Goal: Transaction & Acquisition: Purchase product/service

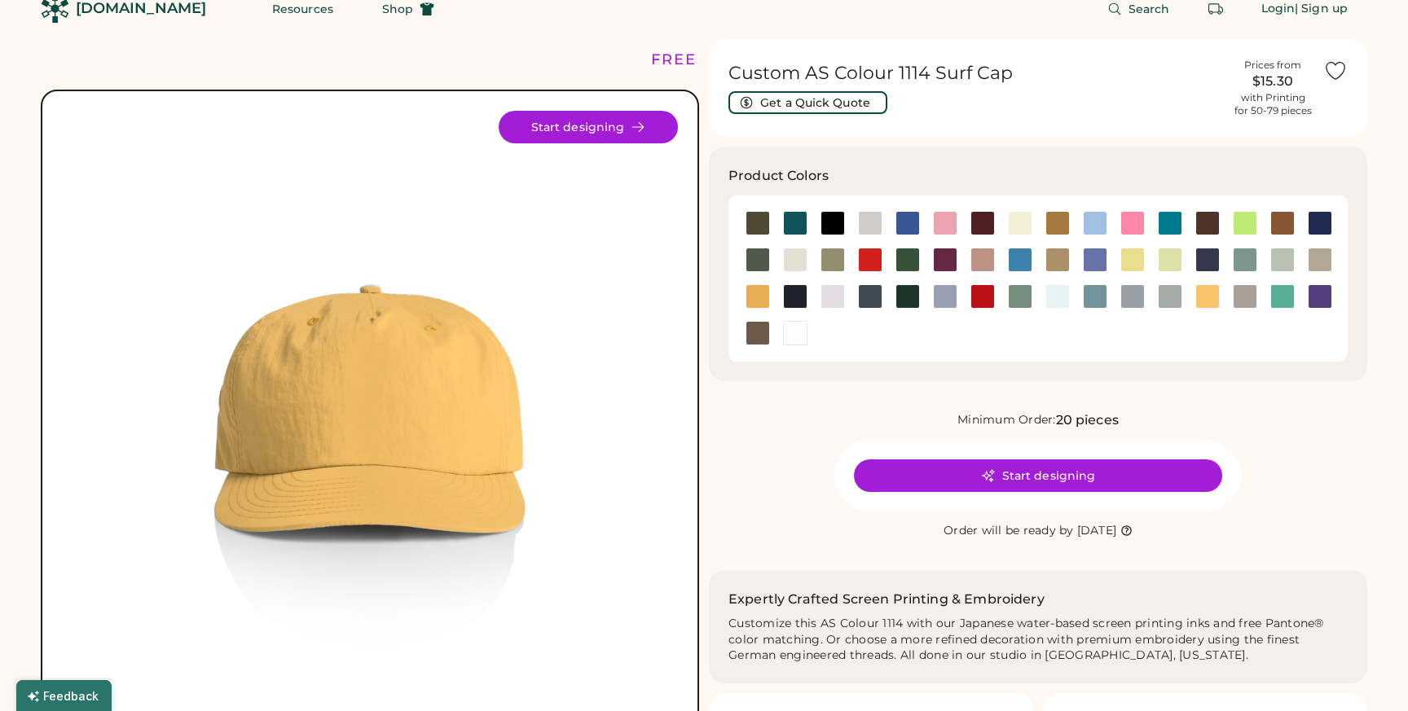
scroll to position [75, 0]
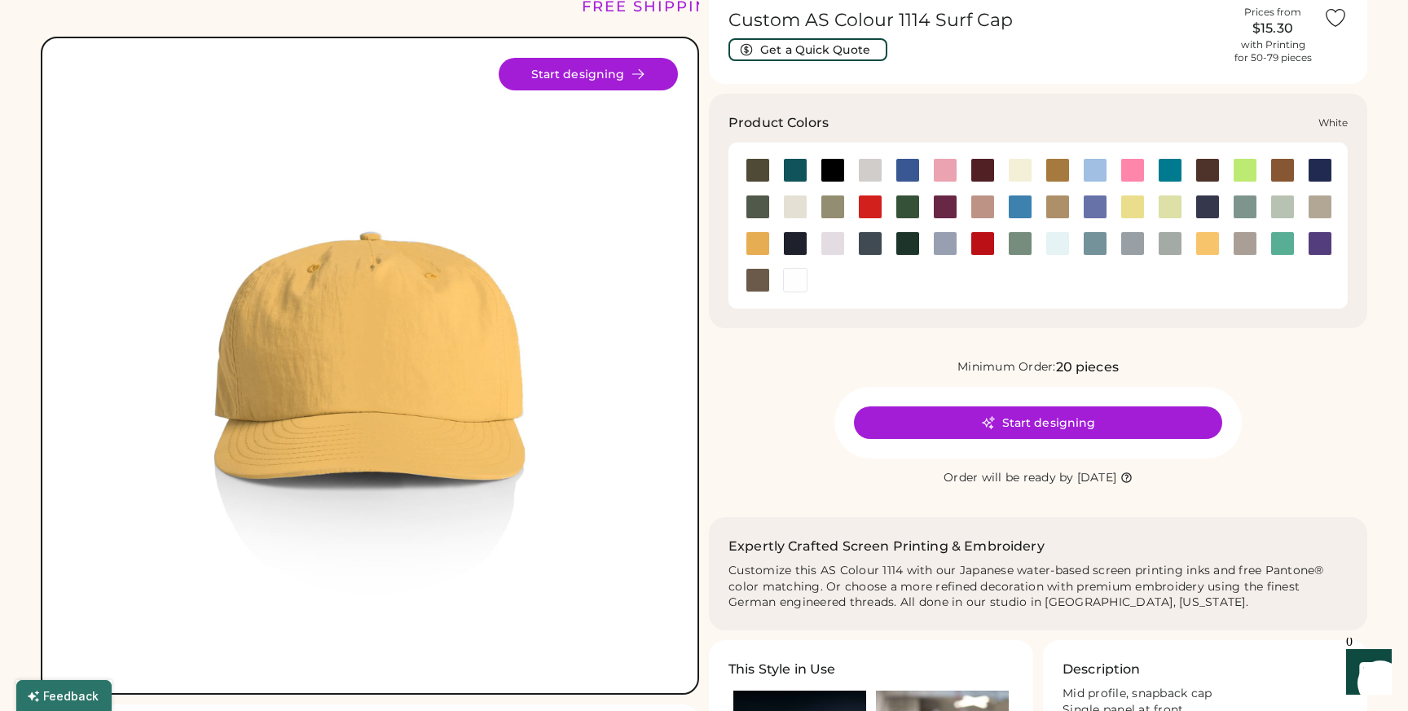
click at [798, 279] on div at bounding box center [795, 280] width 24 height 24
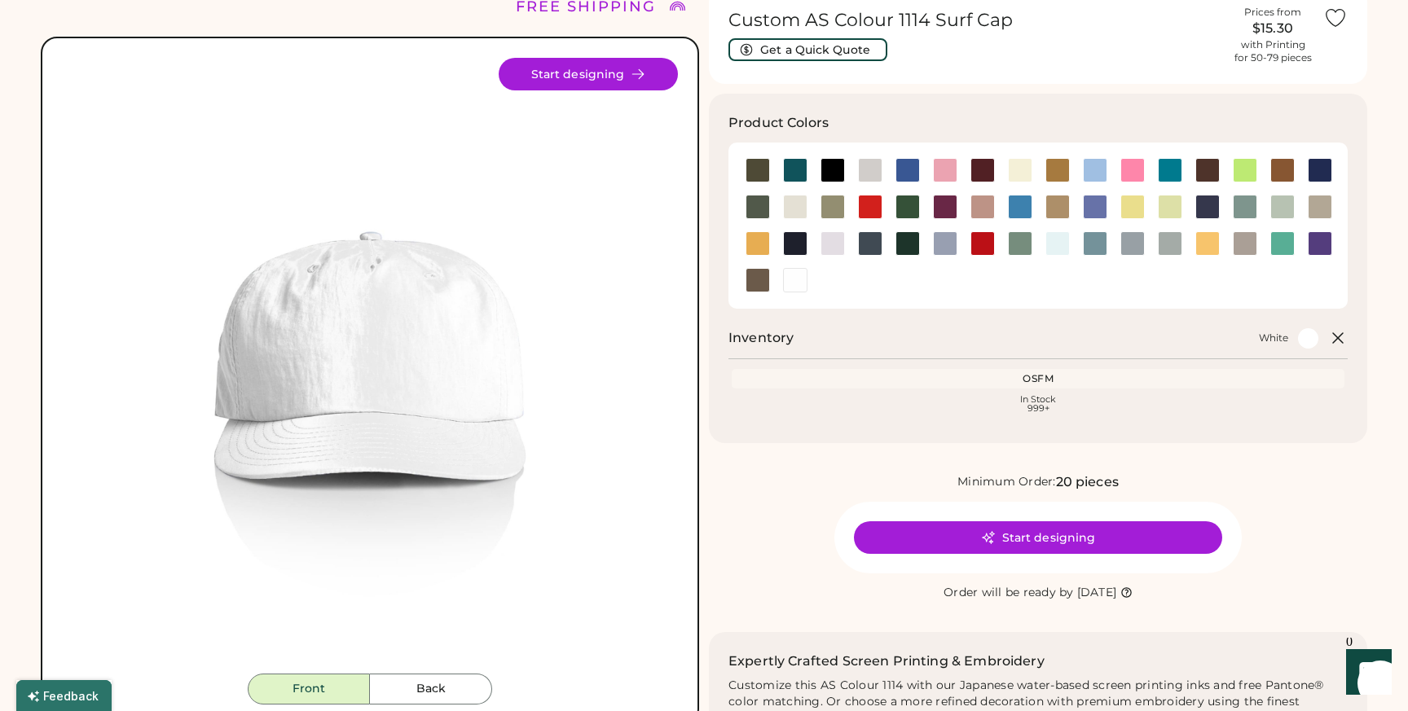
scroll to position [86, 0]
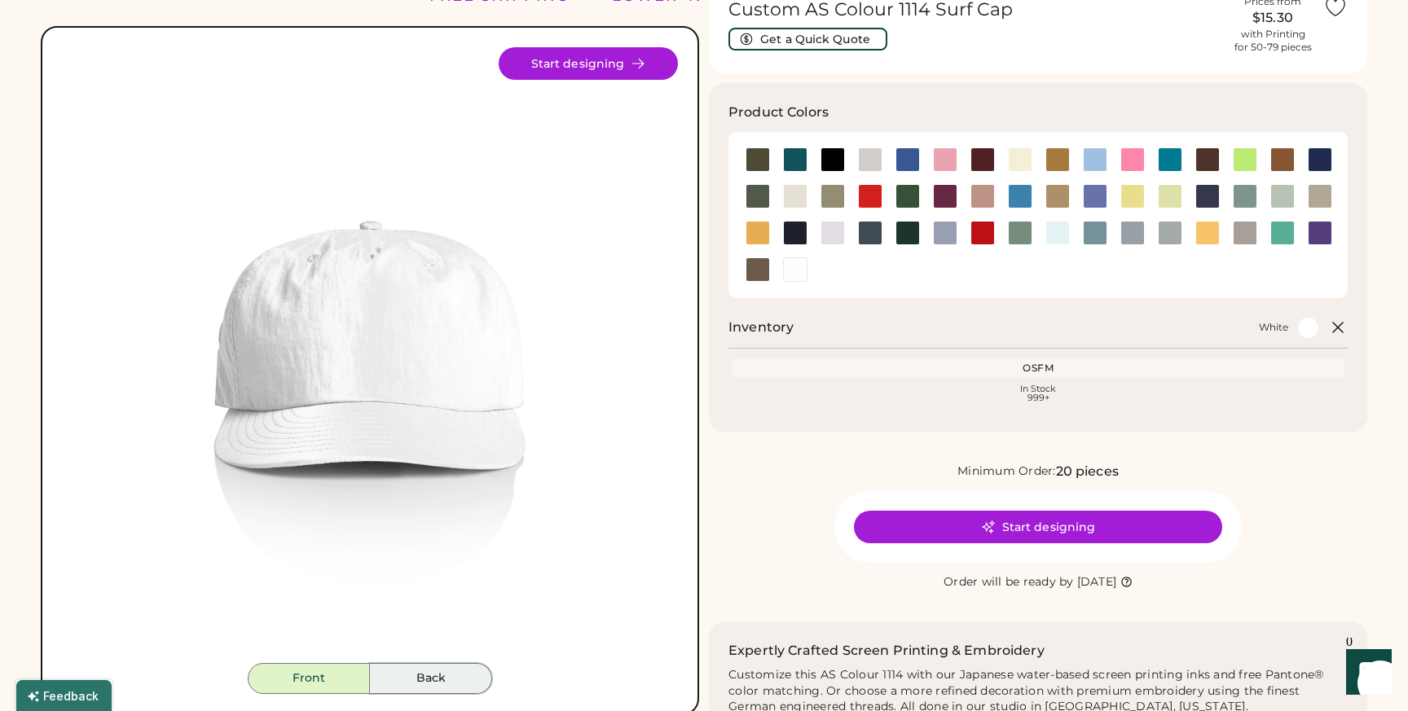
click at [430, 677] on button "Back" at bounding box center [431, 678] width 122 height 31
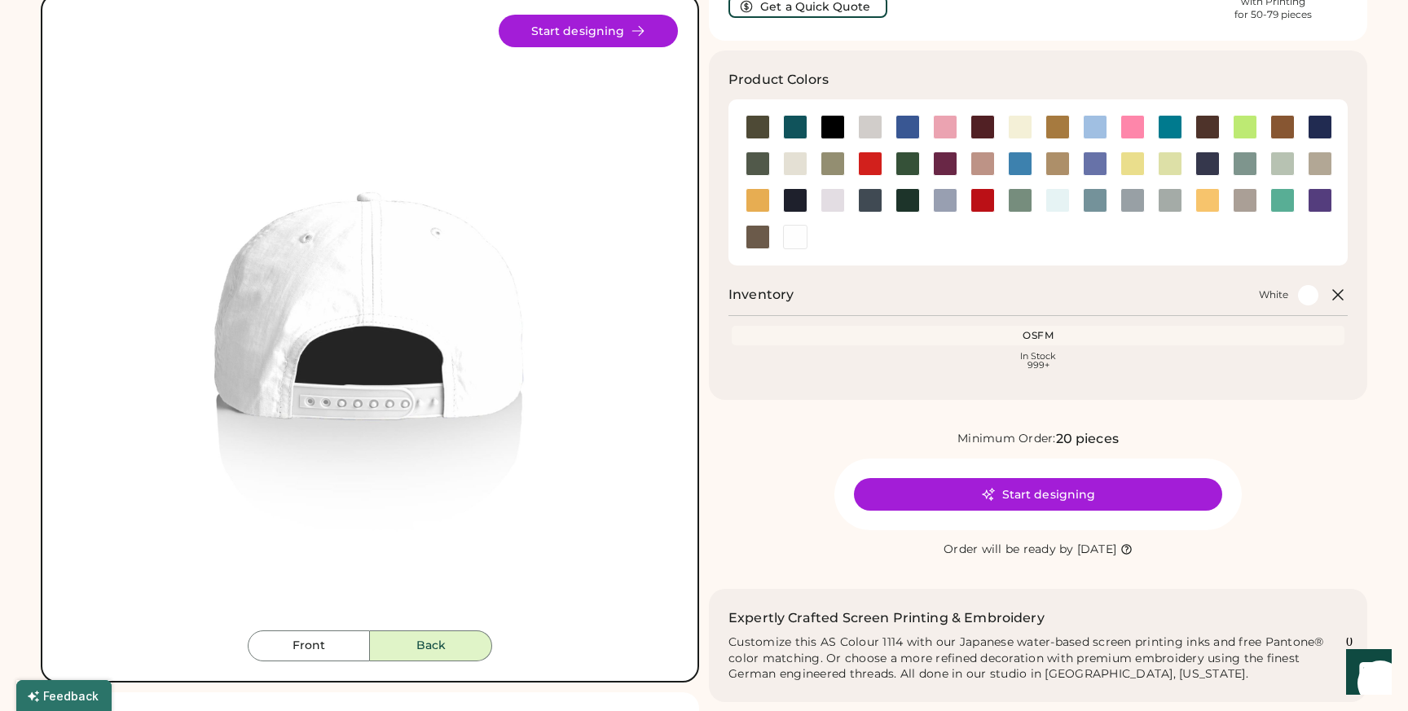
scroll to position [121, 0]
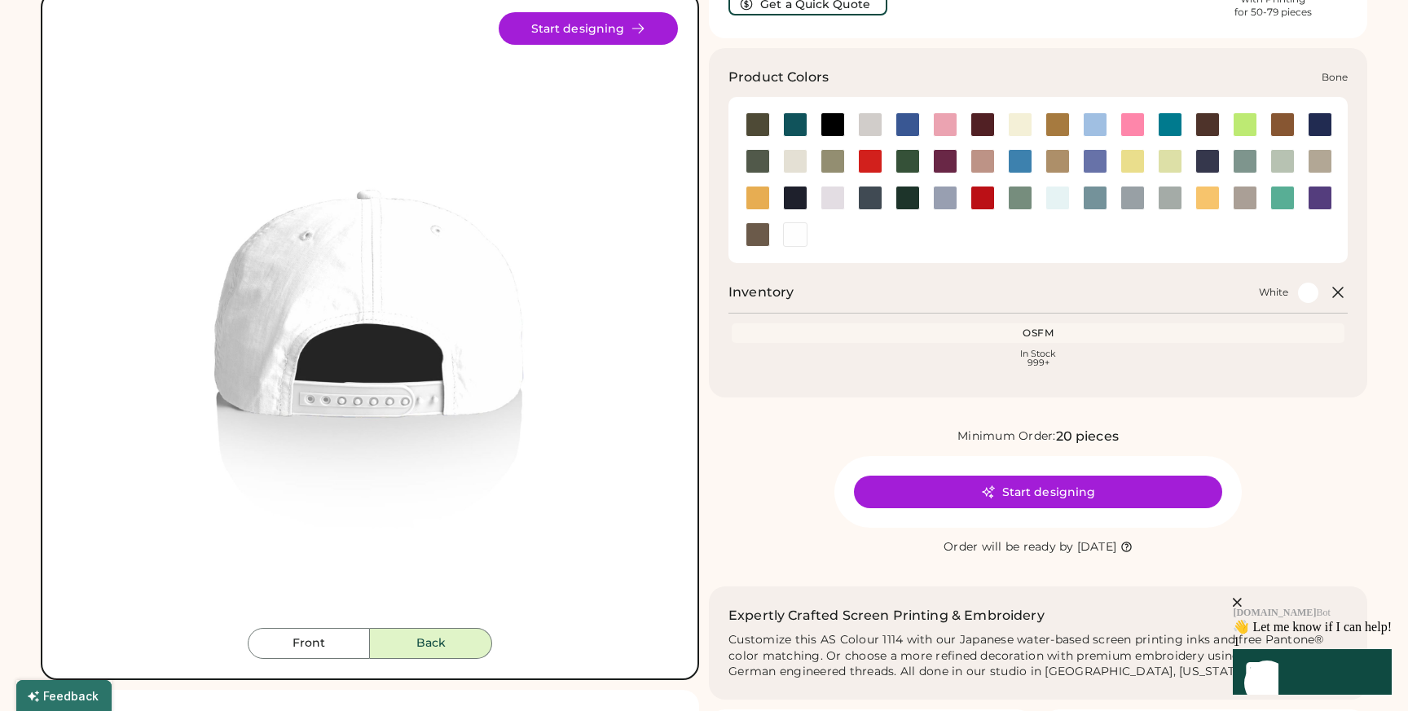
click at [865, 125] on div at bounding box center [870, 124] width 24 height 24
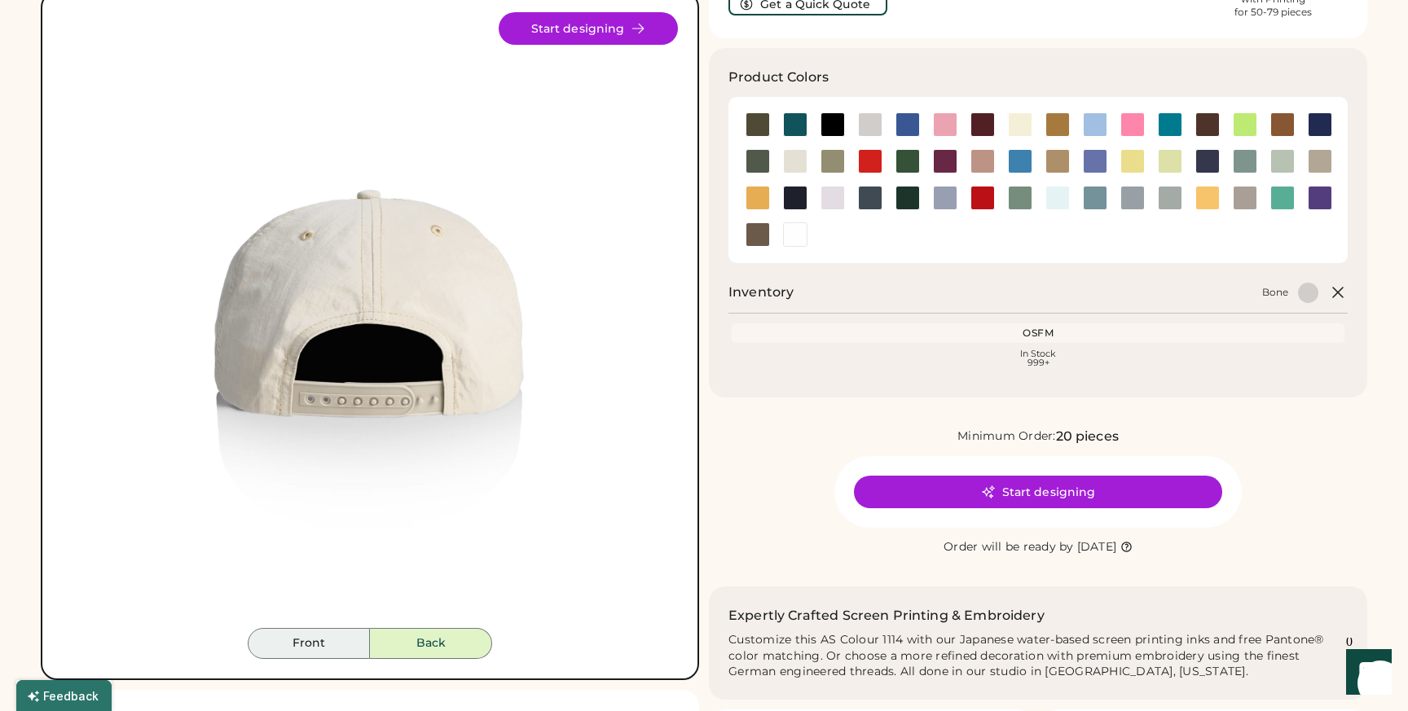
click at [345, 635] on button "Front" at bounding box center [309, 643] width 122 height 31
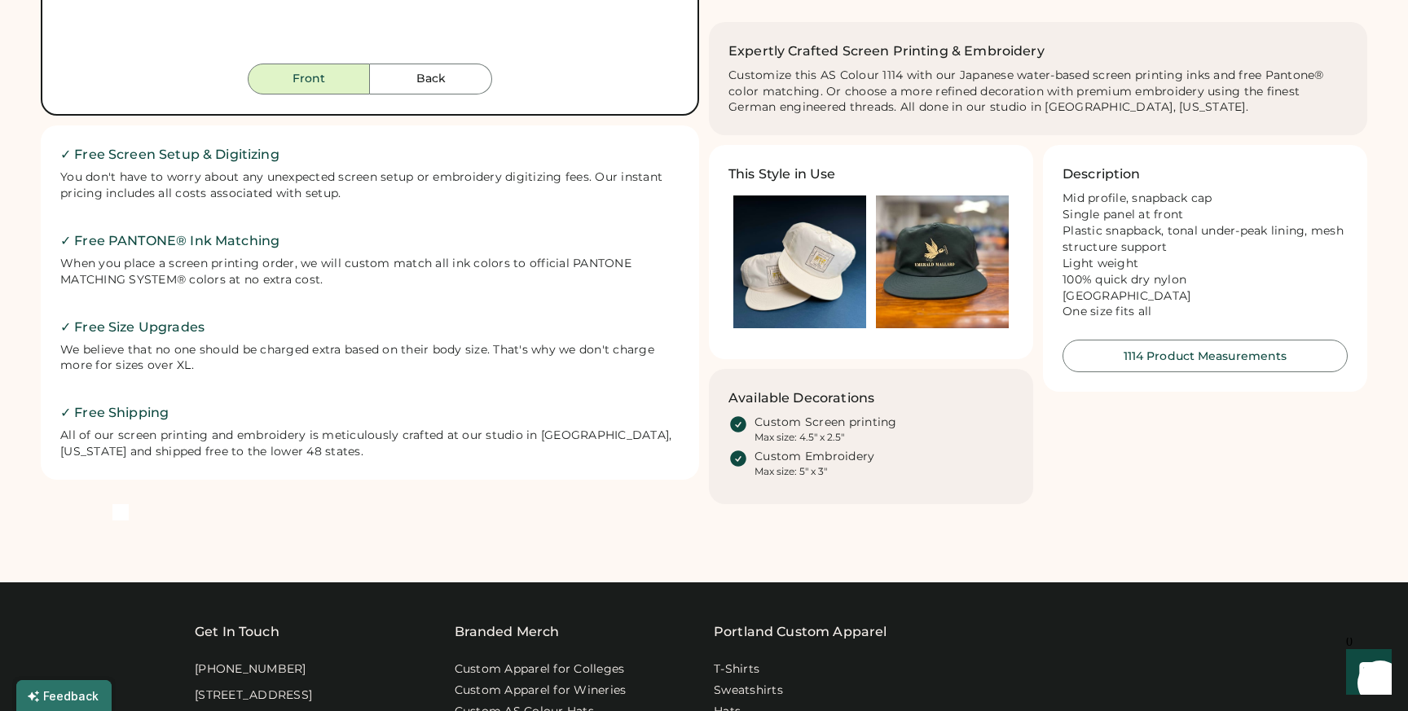
scroll to position [683, 0]
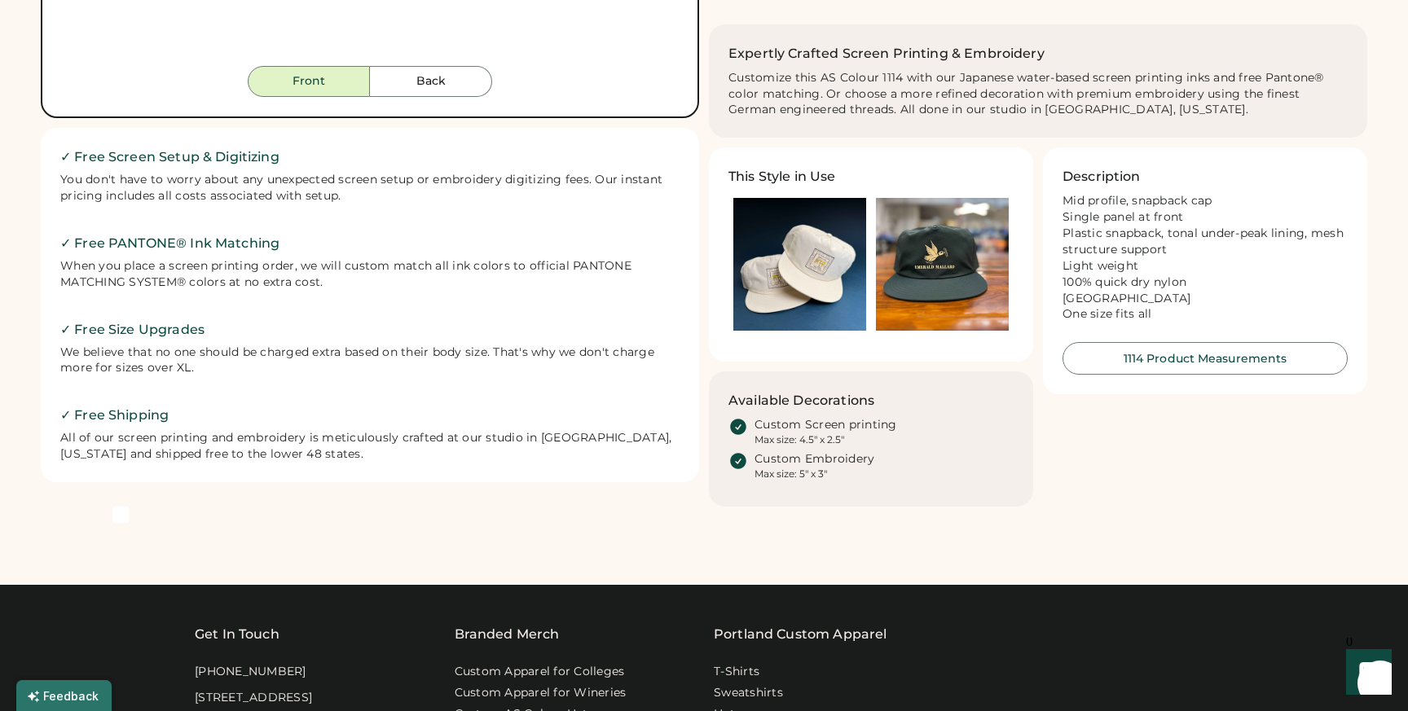
click at [816, 282] on img at bounding box center [799, 264] width 133 height 133
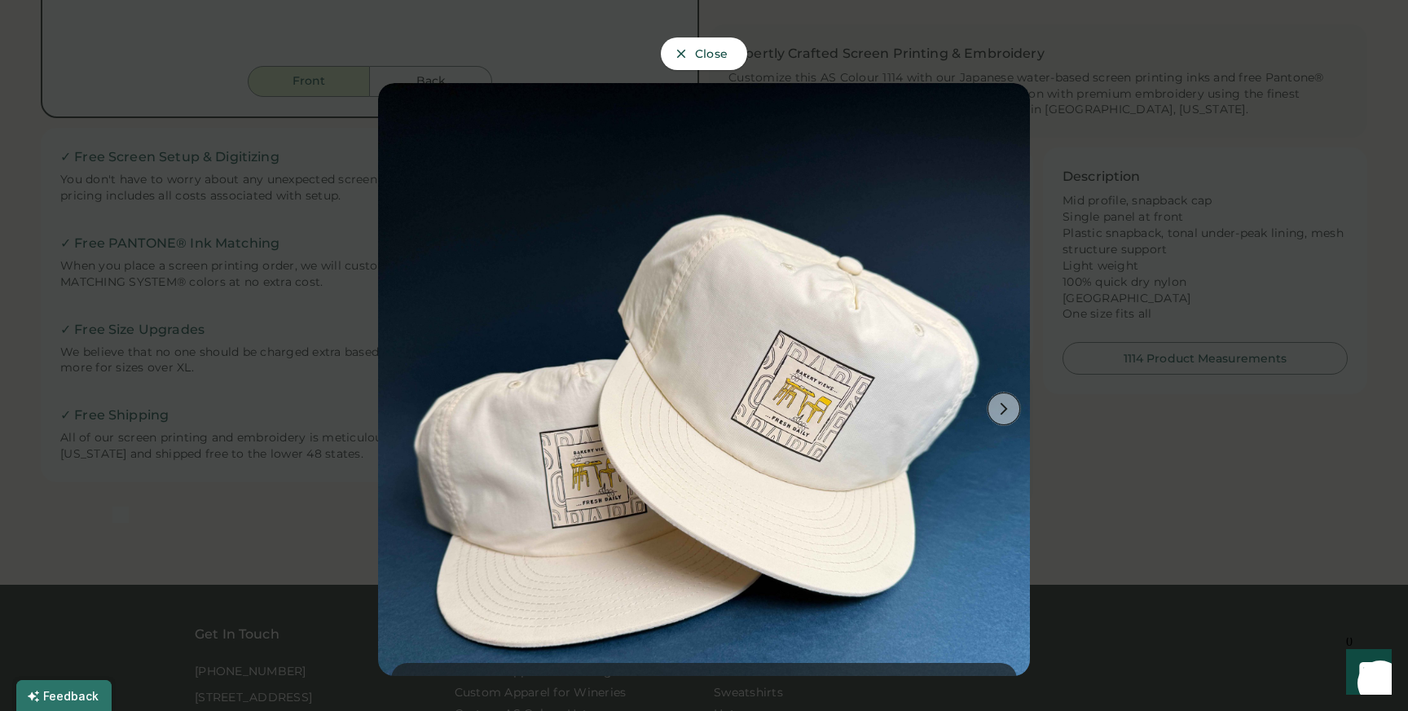
click at [1010, 404] on icon at bounding box center [1004, 409] width 15 height 15
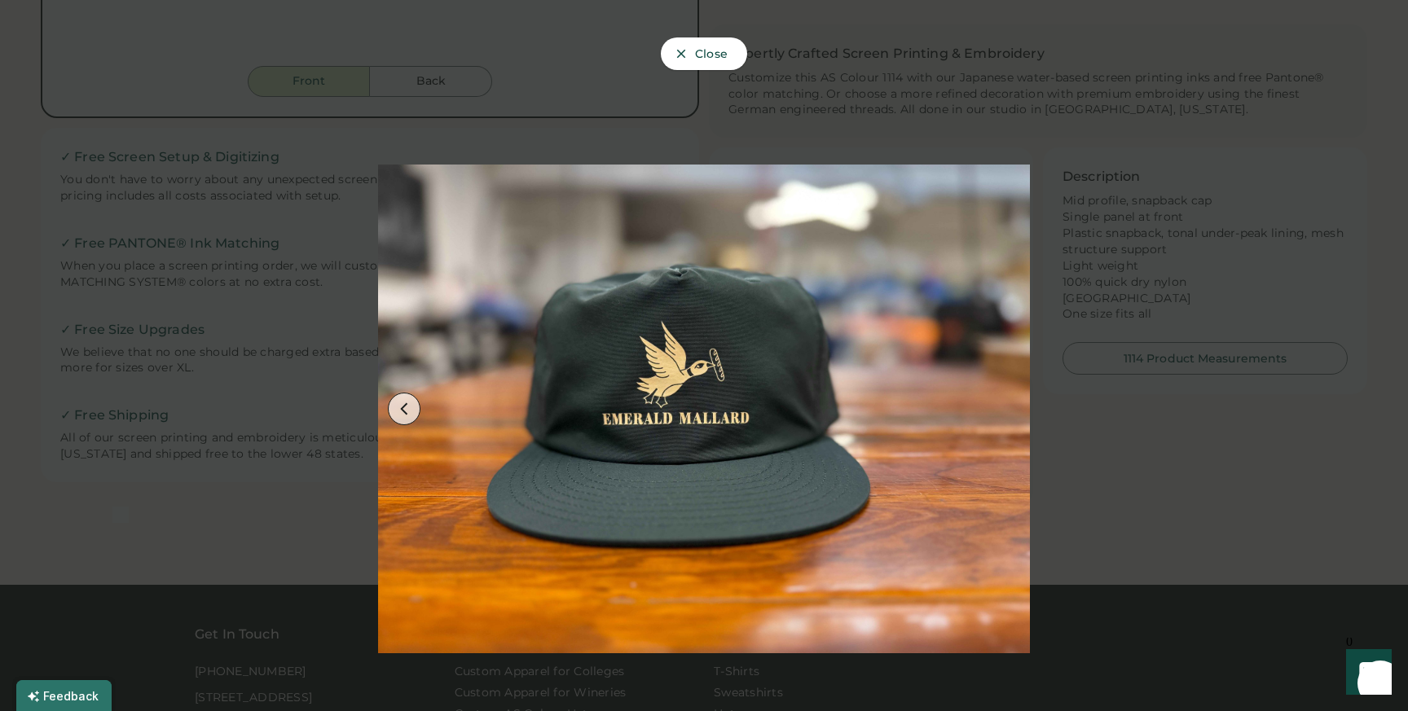
click at [1076, 437] on div at bounding box center [704, 355] width 1408 height 711
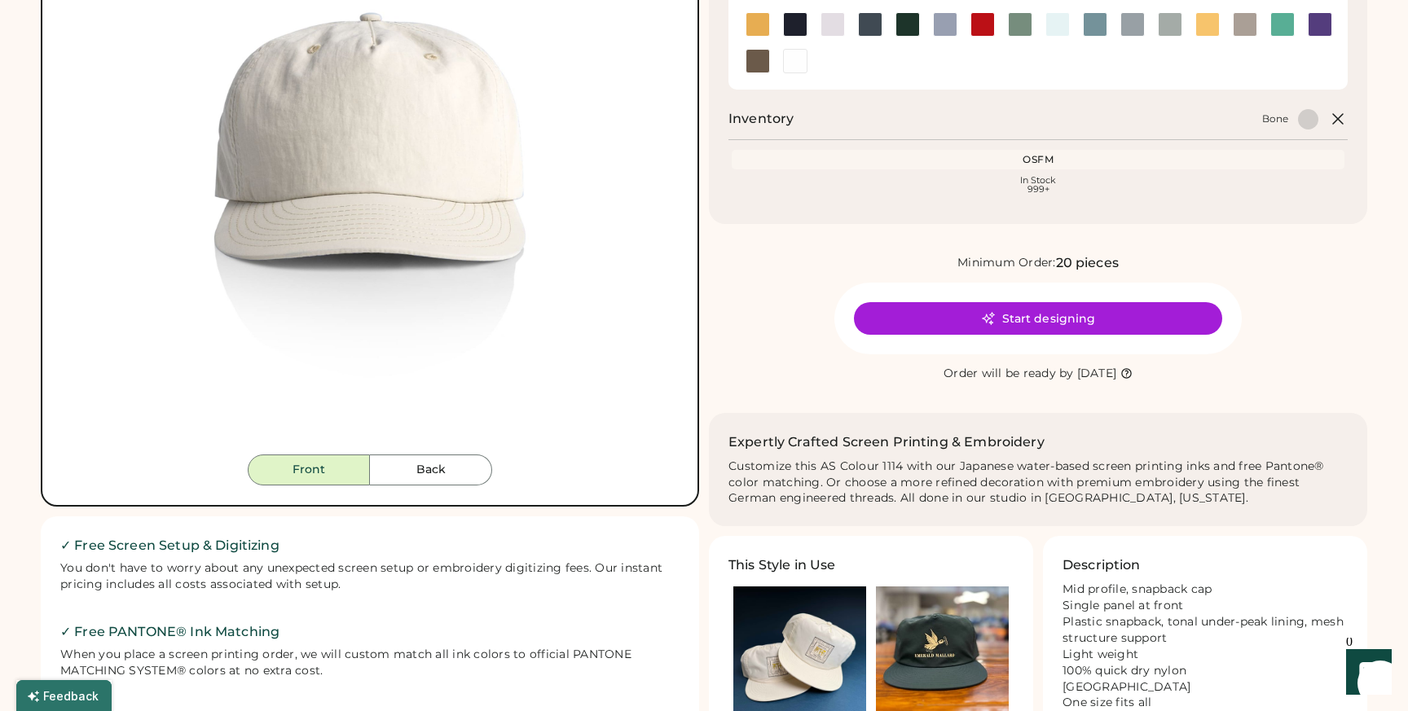
scroll to position [0, 0]
